Goal: Task Accomplishment & Management: Manage account settings

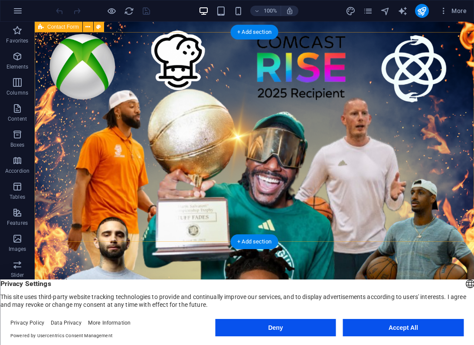
click at [87, 27] on icon at bounding box center [87, 27] width 5 height 9
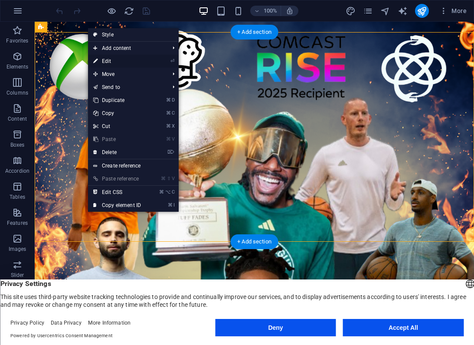
click at [109, 62] on link "⏎ Edit" at bounding box center [117, 61] width 58 height 13
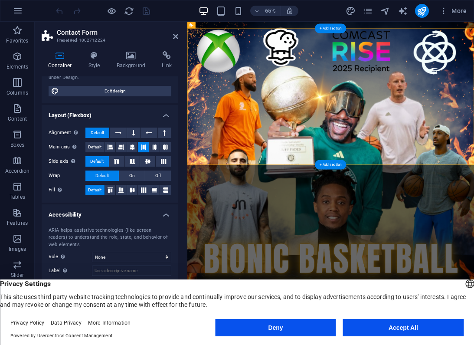
scroll to position [87, 0]
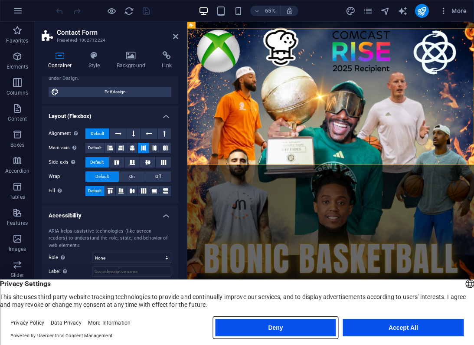
click at [315, 330] on button "Deny" at bounding box center [275, 327] width 121 height 17
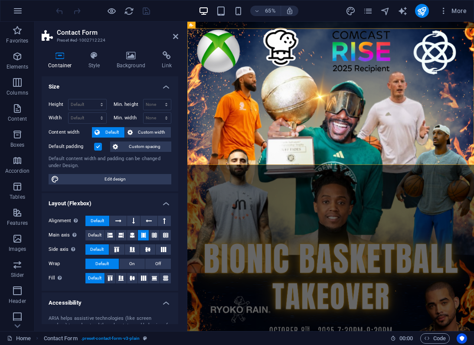
scroll to position [0, 0]
click at [164, 56] on icon at bounding box center [166, 55] width 23 height 9
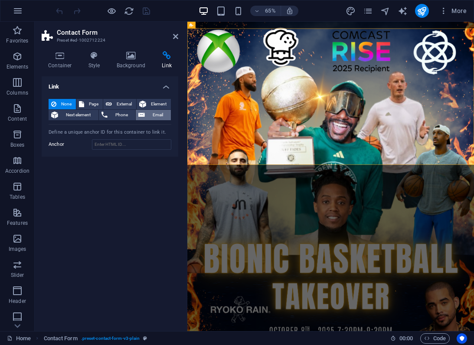
click at [155, 112] on span "Email" at bounding box center [157, 115] width 21 height 10
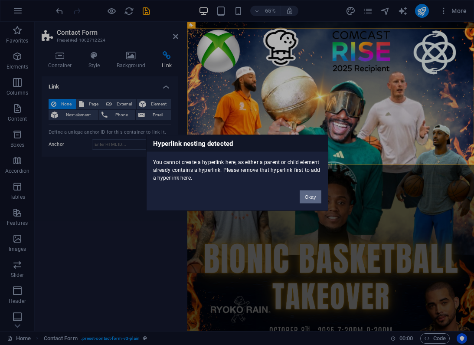
click at [304, 199] on button "Okay" at bounding box center [311, 196] width 22 height 13
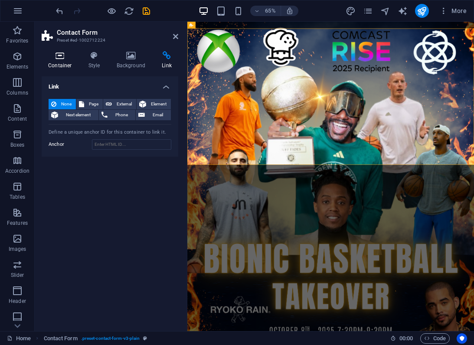
click at [62, 59] on icon at bounding box center [60, 55] width 37 height 9
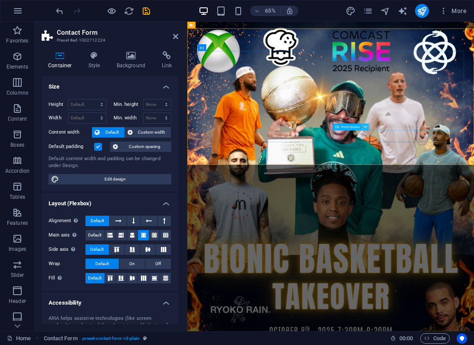
click at [365, 128] on icon at bounding box center [365, 127] width 3 height 6
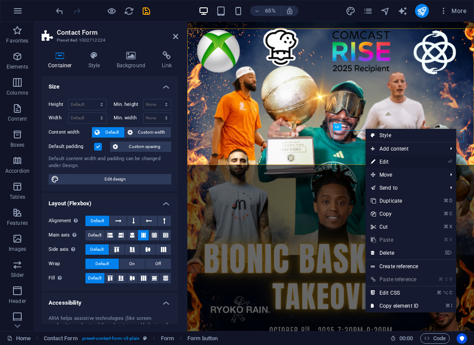
click at [398, 166] on link "⏎ Edit" at bounding box center [395, 161] width 58 height 13
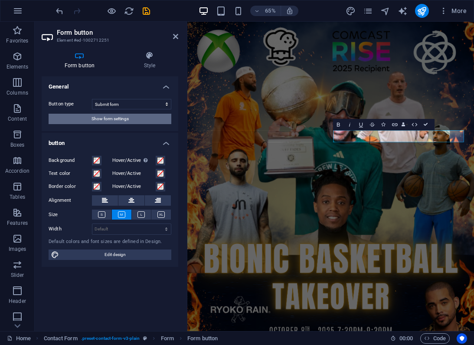
click at [154, 122] on button "Show form settings" at bounding box center [110, 119] width 123 height 10
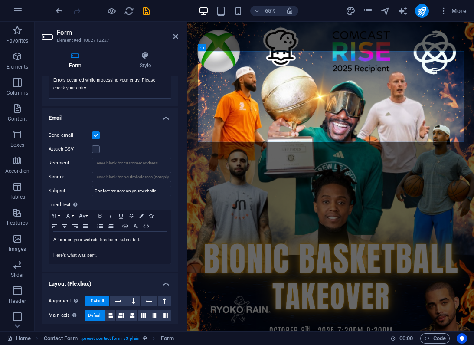
scroll to position [189, 0]
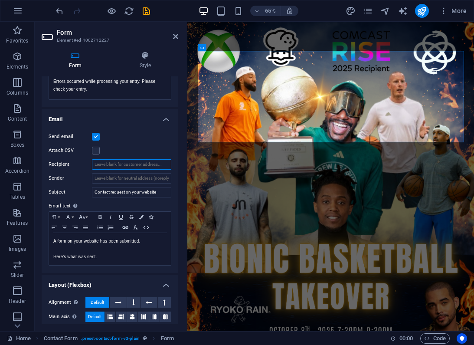
click at [110, 163] on input "Recipient" at bounding box center [131, 164] width 79 height 10
click at [162, 163] on input "Recipient" at bounding box center [131, 164] width 79 height 10
type input "11730 Hamlin St"
type input "1/2"
click at [137, 165] on input "11730 Hamlin St" at bounding box center [131, 164] width 79 height 10
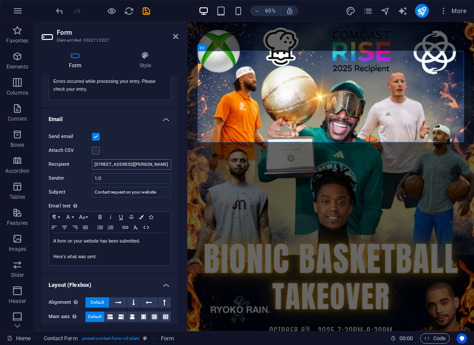
click at [137, 165] on input "11730 Hamlin St" at bounding box center [131, 164] width 79 height 10
type input "t"
type input "submissions@bionicbrooks.com"
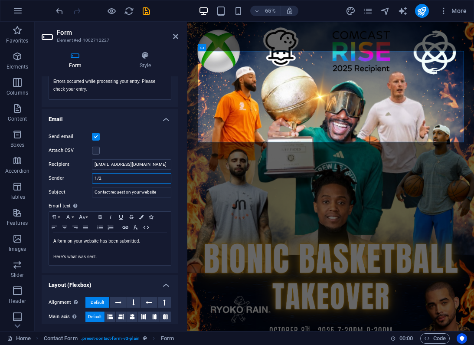
click at [105, 181] on input "1/2" at bounding box center [131, 178] width 79 height 10
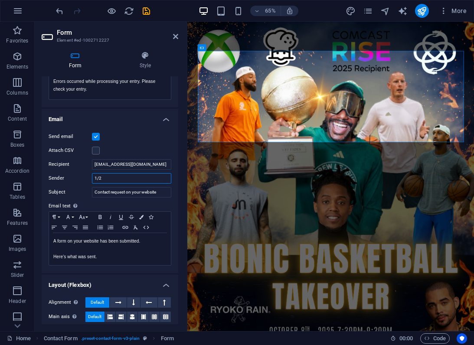
click at [105, 181] on input "1/2" at bounding box center [131, 178] width 79 height 10
click at [145, 192] on input "Contact request on your website" at bounding box center [131, 192] width 79 height 10
type input "Bionic Basktball Takeover"
click at [73, 190] on label "Subject" at bounding box center [70, 192] width 43 height 10
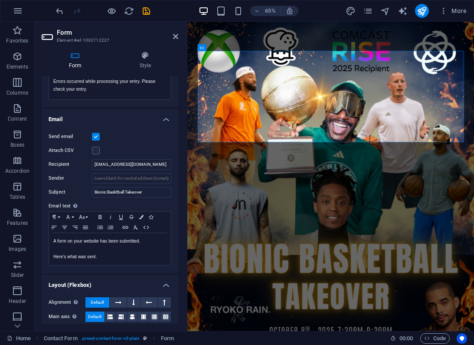
click at [92, 190] on input "Bionic Basktball Takeover" at bounding box center [131, 192] width 79 height 10
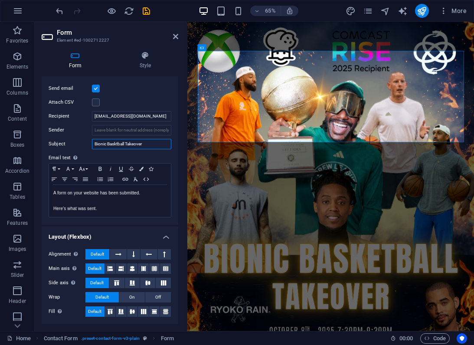
scroll to position [237, 0]
click at [96, 100] on label at bounding box center [96, 103] width 8 height 8
click at [0, 0] on input "Attach CSV" at bounding box center [0, 0] width 0 height 0
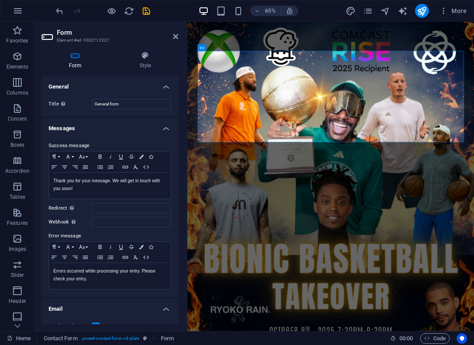
scroll to position [0, 0]
click at [148, 7] on icon "save" at bounding box center [146, 11] width 10 height 10
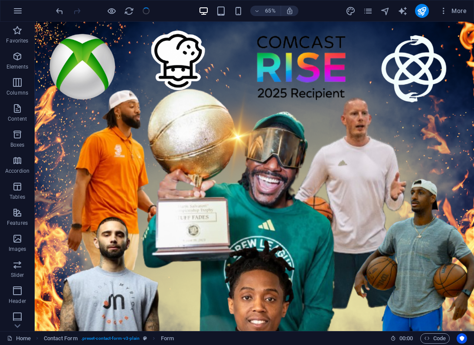
checkbox input "false"
click at [419, 15] on icon "publish" at bounding box center [422, 11] width 10 height 10
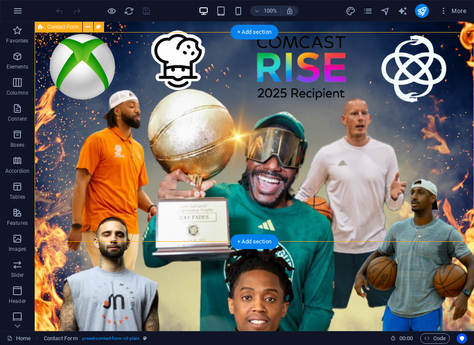
click at [91, 29] on button at bounding box center [88, 27] width 10 height 10
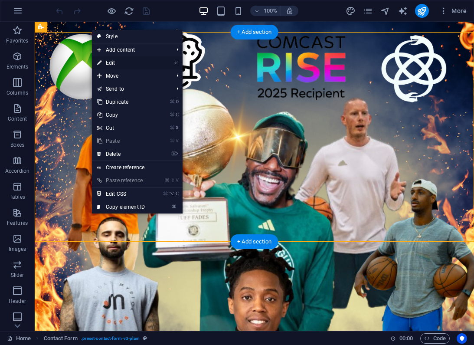
click at [133, 61] on link "⏎ Edit" at bounding box center [121, 62] width 58 height 13
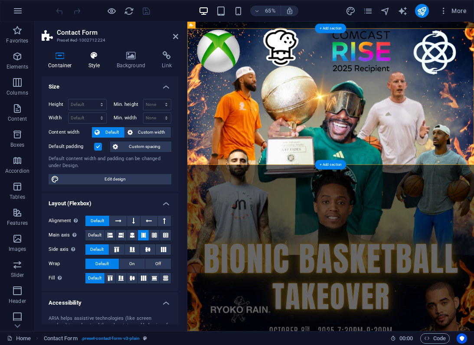
click at [97, 62] on h4 "Style" at bounding box center [96, 60] width 28 height 18
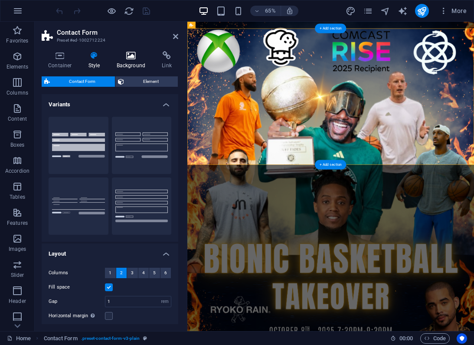
click at [127, 62] on h4 "Background" at bounding box center [133, 60] width 46 height 18
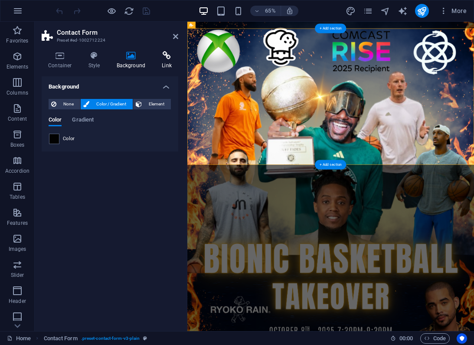
click at [160, 65] on h4 "Link" at bounding box center [166, 60] width 23 height 18
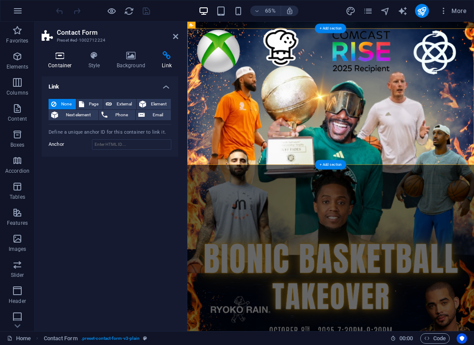
click at [54, 59] on icon at bounding box center [60, 55] width 37 height 9
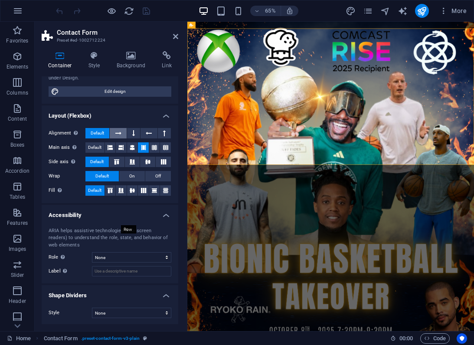
scroll to position [87, 0]
click at [365, 127] on icon at bounding box center [365, 127] width 3 height 6
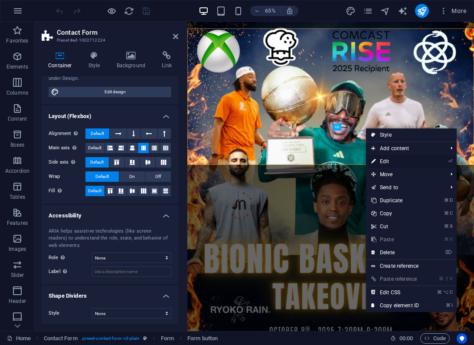
click at [393, 163] on link "⏎ Edit" at bounding box center [395, 161] width 58 height 13
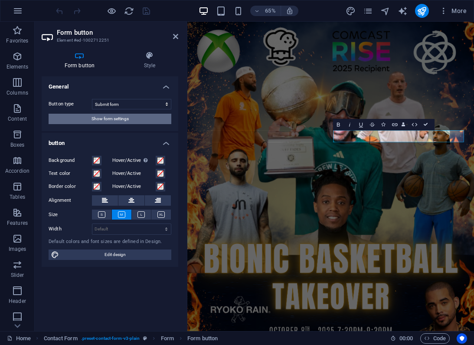
click at [108, 117] on span "Show form settings" at bounding box center [109, 119] width 37 height 10
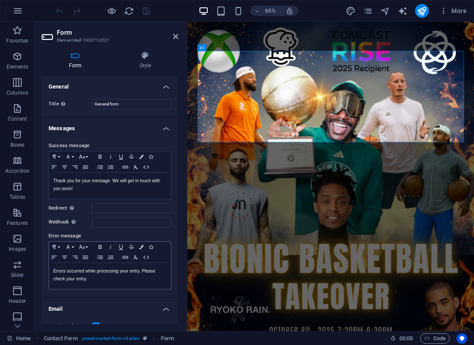
scroll to position [0, 0]
click at [176, 37] on icon at bounding box center [175, 36] width 5 height 7
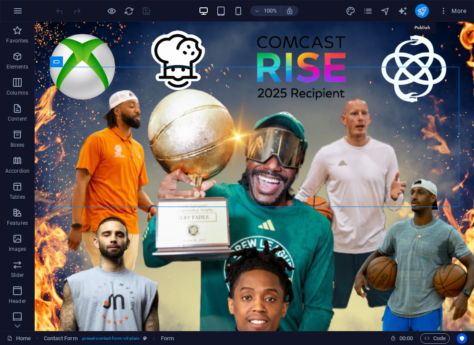
click at [426, 8] on icon "publish" at bounding box center [422, 11] width 10 height 10
